Goal: Information Seeking & Learning: Learn about a topic

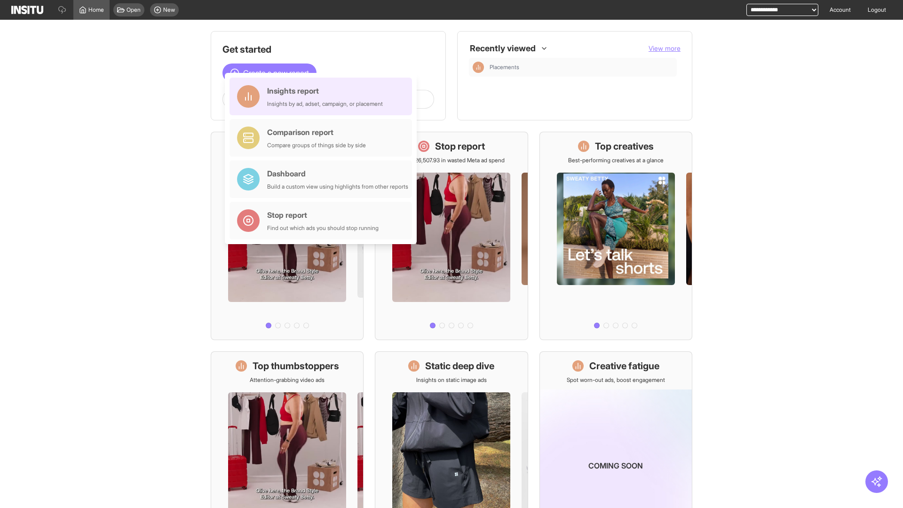
click at [323, 96] on div "Insights report Insights by ad, adset, campaign, or placement" at bounding box center [325, 96] width 116 height 23
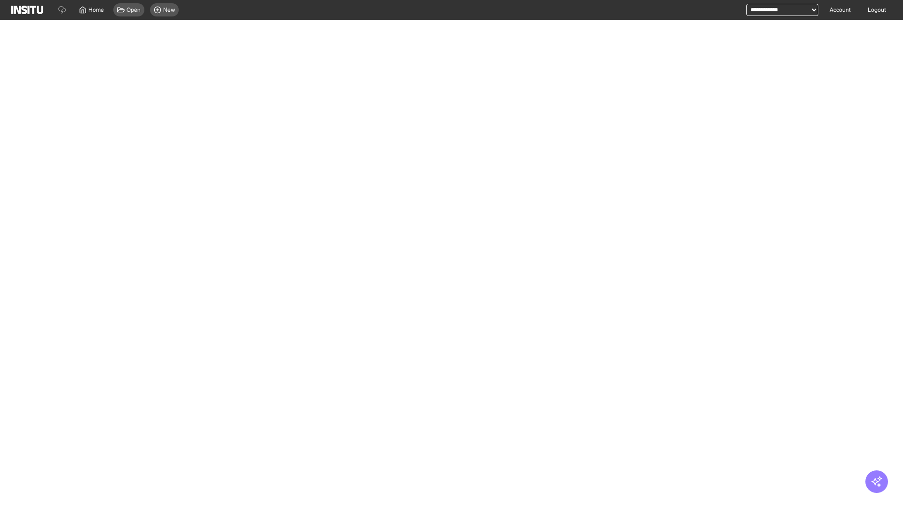
select select "**"
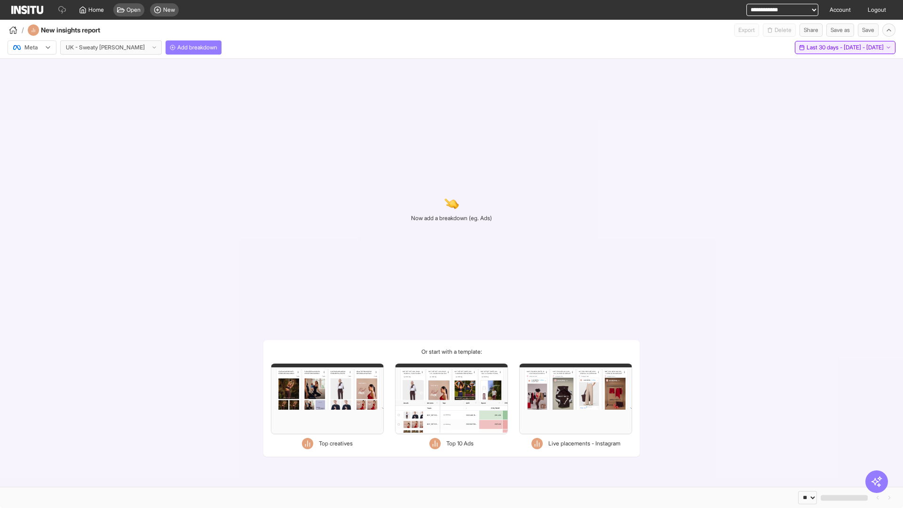
click at [826, 48] on span "Last 30 days - [DATE] - [DATE]" at bounding box center [845, 48] width 77 height 8
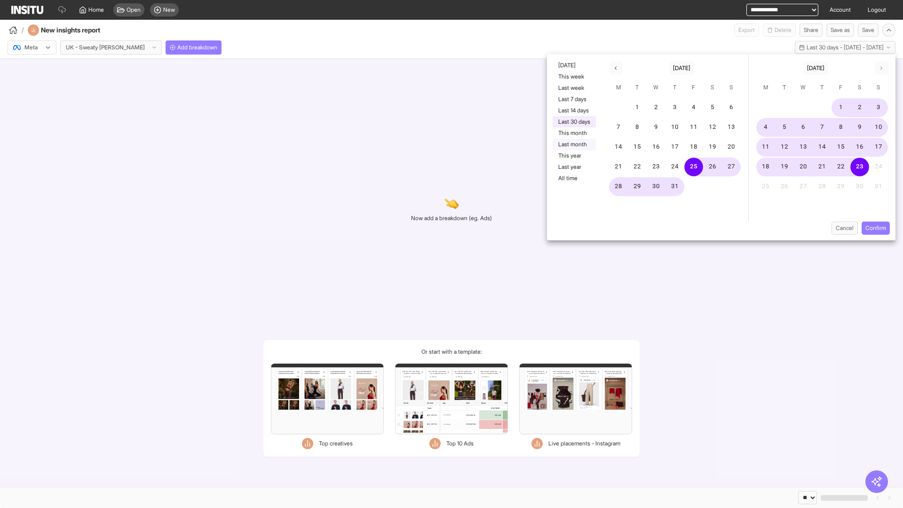
click at [573, 144] on button "Last month" at bounding box center [574, 144] width 43 height 11
